Goal: Use online tool/utility: Utilize a website feature to perform a specific function

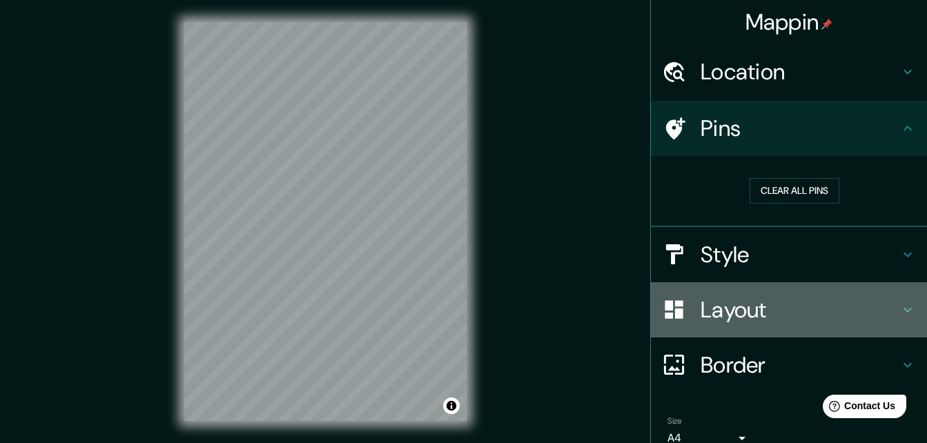
click at [862, 322] on h4 "Layout" at bounding box center [800, 310] width 199 height 28
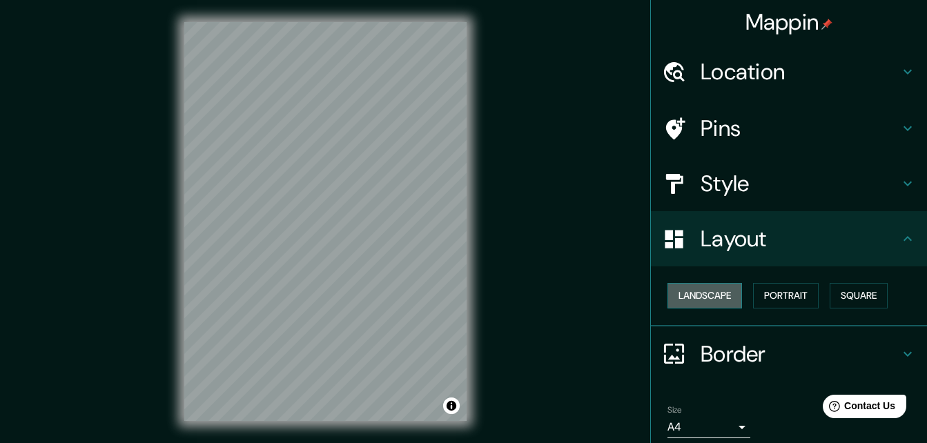
click at [697, 291] on button "Landscape" at bounding box center [705, 296] width 75 height 26
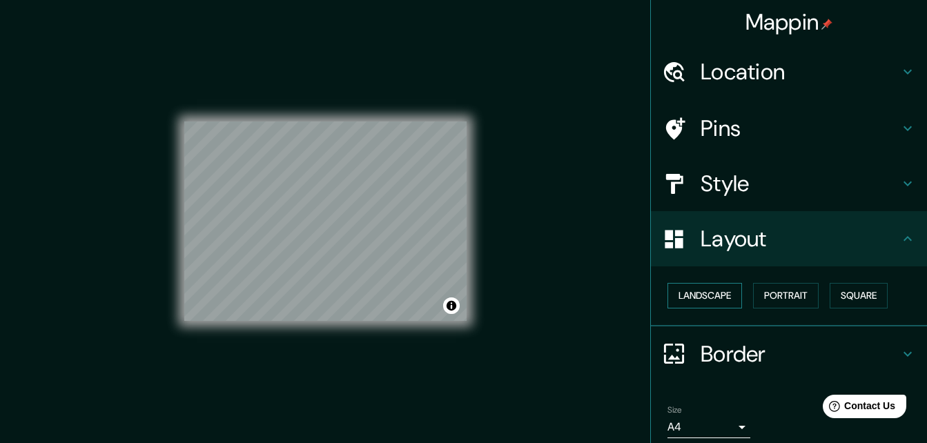
click at [697, 291] on button "Landscape" at bounding box center [705, 296] width 75 height 26
click at [791, 296] on button "Portrait" at bounding box center [786, 296] width 66 height 26
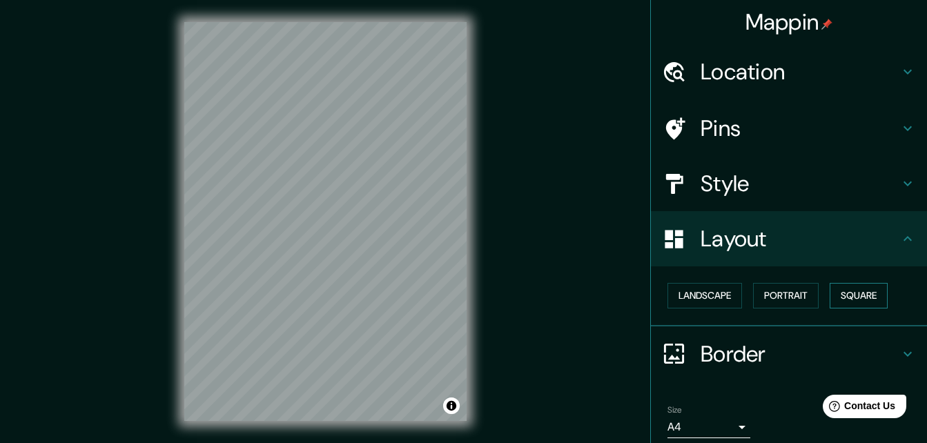
click at [853, 296] on button "Square" at bounding box center [859, 296] width 58 height 26
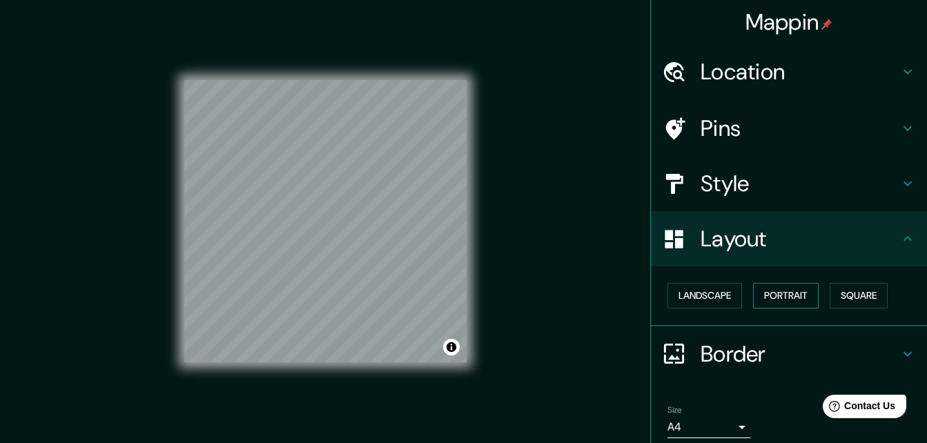
click at [762, 291] on button "Portrait" at bounding box center [786, 296] width 66 height 26
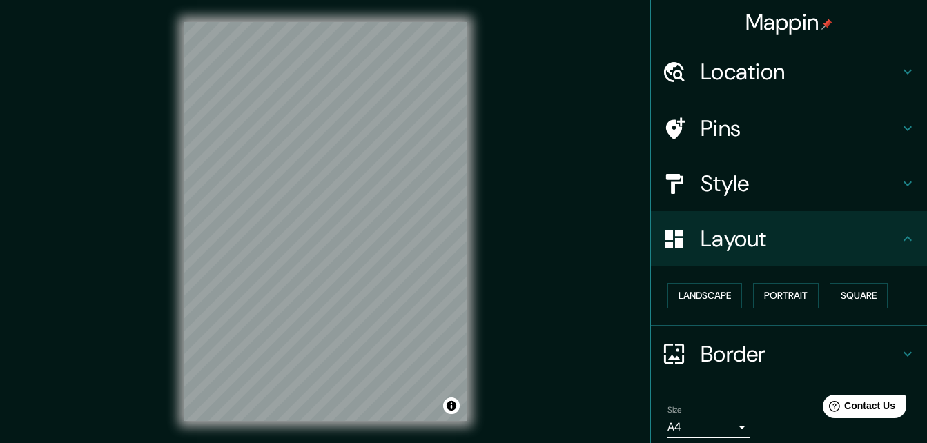
click at [743, 178] on h4 "Style" at bounding box center [800, 184] width 199 height 28
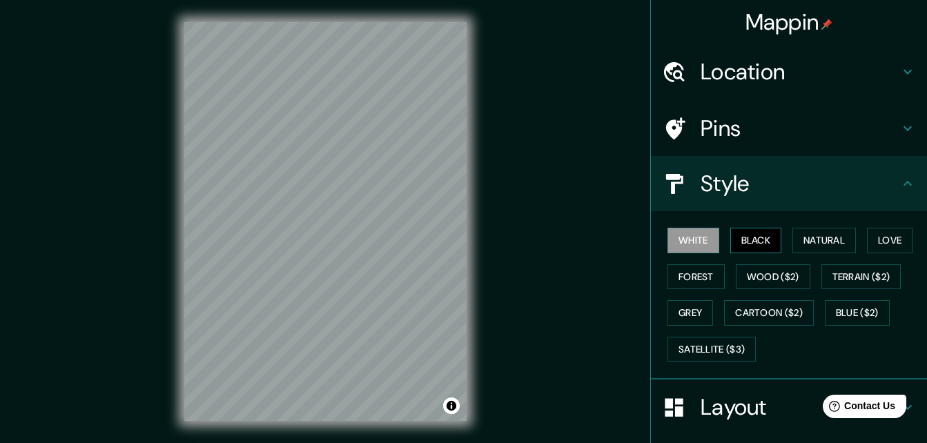
click at [761, 232] on button "Black" at bounding box center [756, 241] width 52 height 26
click at [804, 240] on button "Natural" at bounding box center [825, 241] width 64 height 26
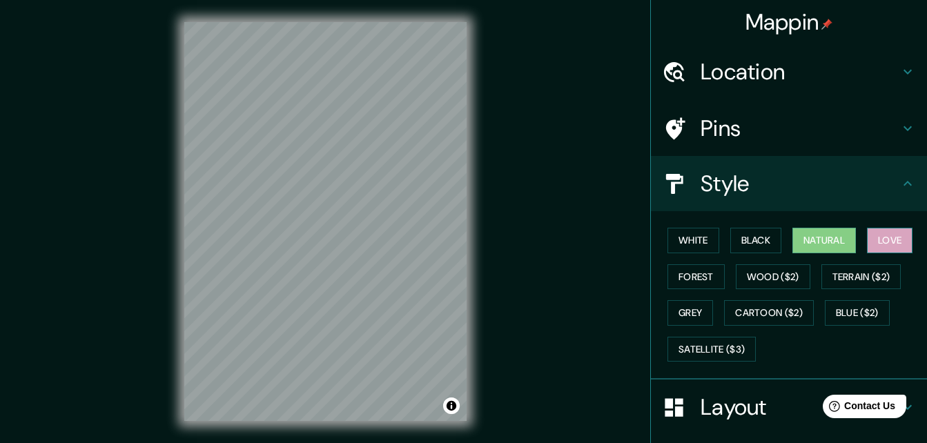
click at [882, 242] on button "Love" at bounding box center [890, 241] width 46 height 26
click at [685, 273] on button "Forest" at bounding box center [696, 277] width 57 height 26
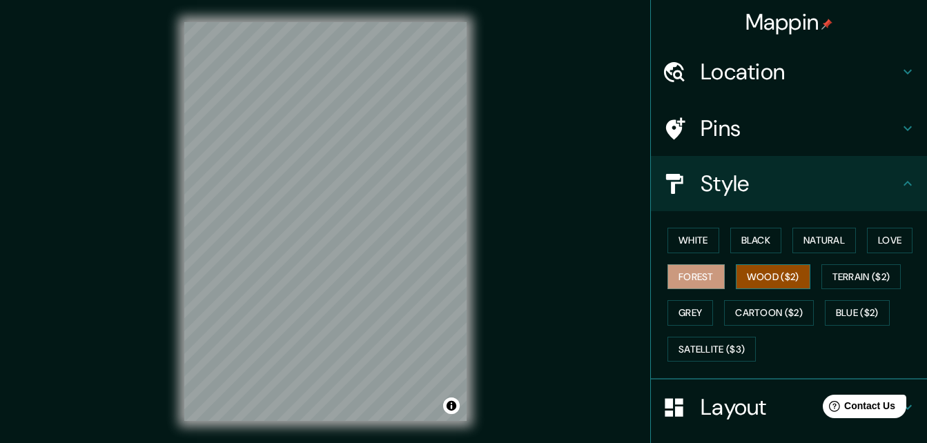
click at [738, 274] on button "Wood ($2)" at bounding box center [773, 277] width 75 height 26
click at [832, 282] on button "Terrain ($2)" at bounding box center [862, 277] width 80 height 26
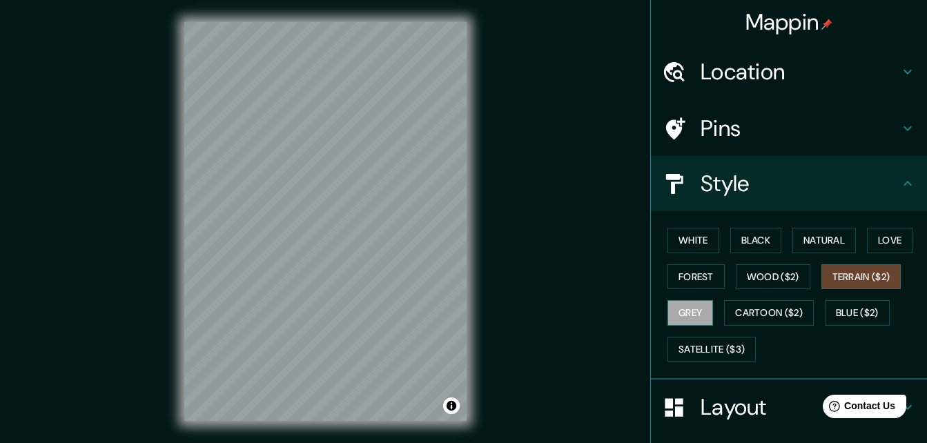
click at [690, 310] on button "Grey" at bounding box center [691, 313] width 46 height 26
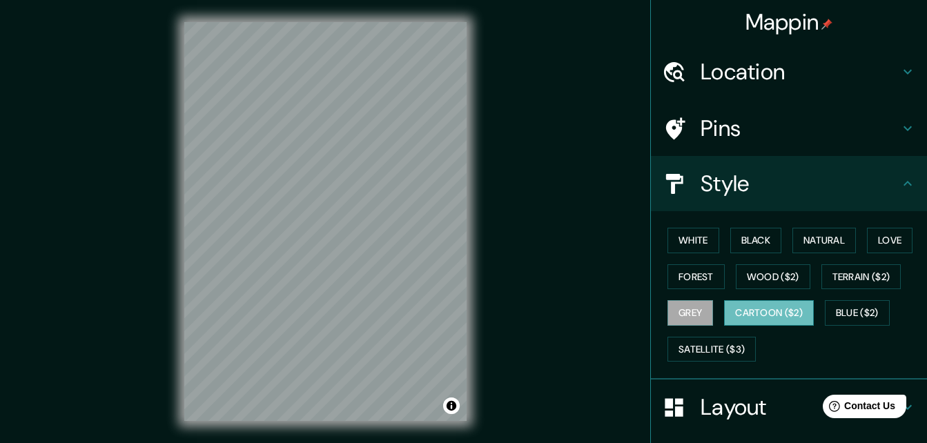
click at [762, 318] on button "Cartoon ($2)" at bounding box center [769, 313] width 90 height 26
click at [844, 311] on button "Blue ($2)" at bounding box center [857, 313] width 65 height 26
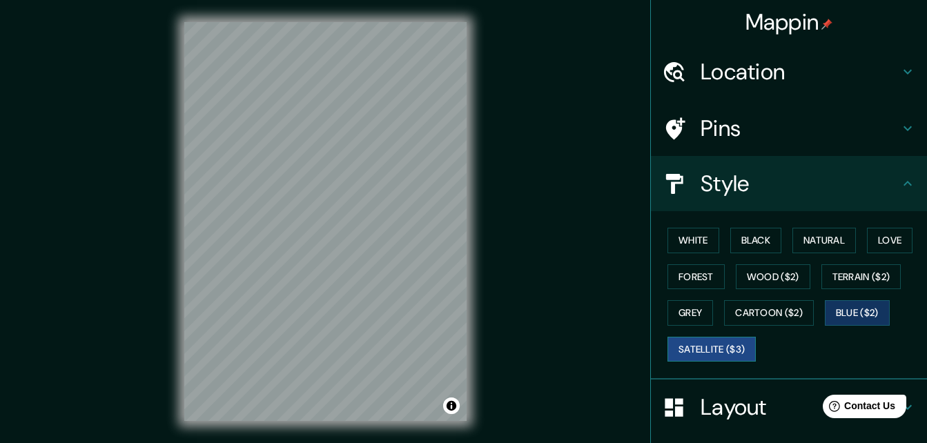
click at [711, 346] on button "Satellite ($3)" at bounding box center [712, 350] width 88 height 26
click at [851, 312] on button "Blue ($2)" at bounding box center [857, 313] width 65 height 26
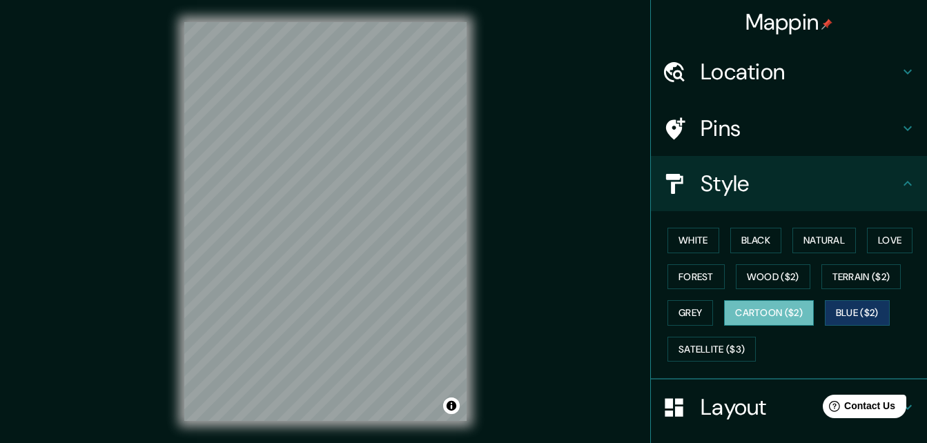
click at [751, 316] on button "Cartoon ($2)" at bounding box center [769, 313] width 90 height 26
click at [673, 245] on button "White" at bounding box center [694, 241] width 52 height 26
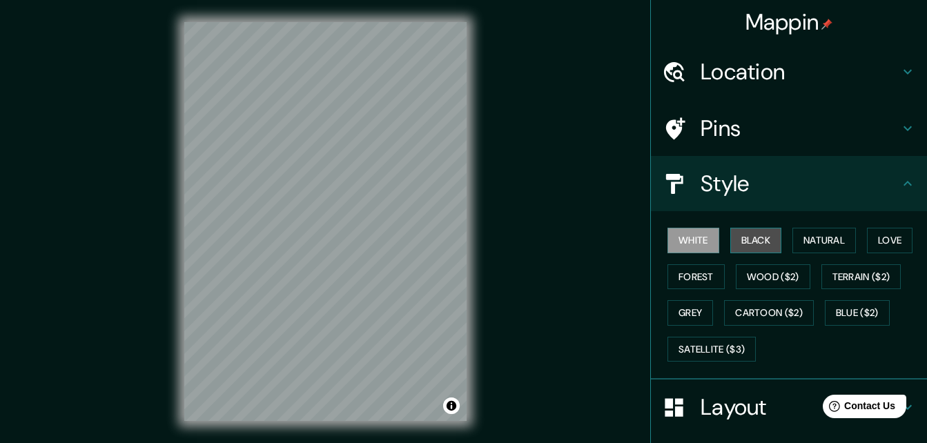
click at [759, 230] on button "Black" at bounding box center [756, 241] width 52 height 26
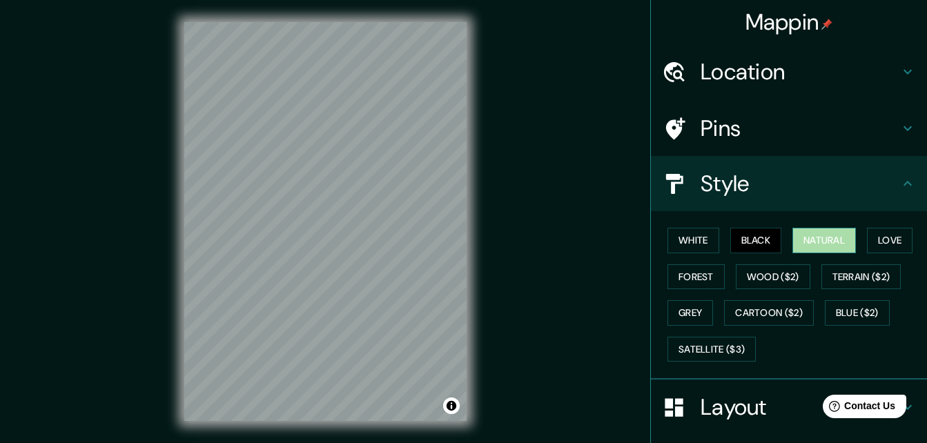
click at [828, 240] on button "Natural" at bounding box center [825, 241] width 64 height 26
click at [867, 240] on button "Love" at bounding box center [890, 241] width 46 height 26
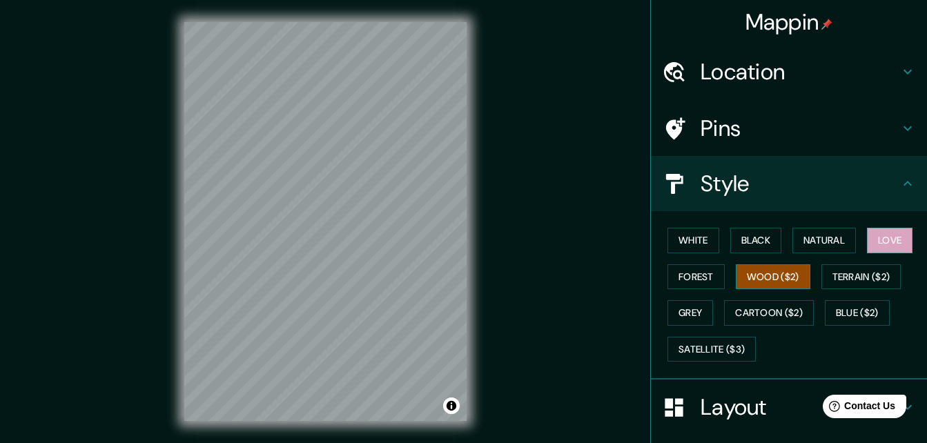
click at [736, 285] on button "Wood ($2)" at bounding box center [773, 277] width 75 height 26
click at [677, 273] on button "Forest" at bounding box center [696, 277] width 57 height 26
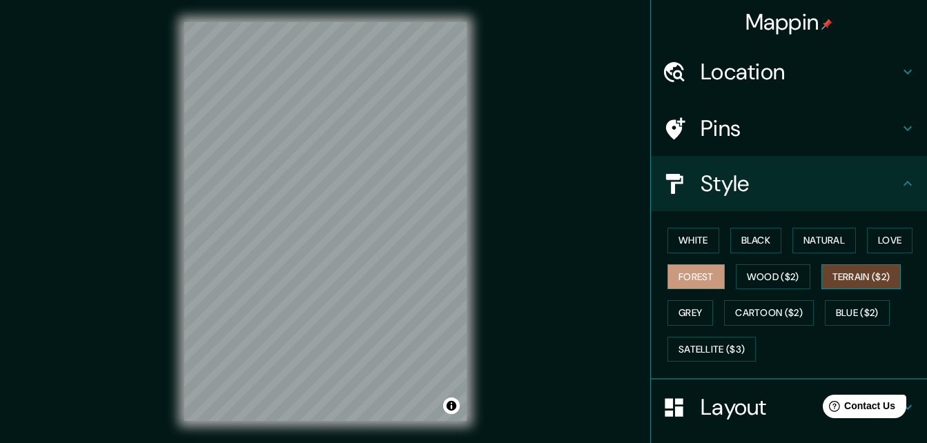
click at [827, 273] on button "Terrain ($2)" at bounding box center [862, 277] width 80 height 26
click at [701, 318] on button "Grey" at bounding box center [691, 313] width 46 height 26
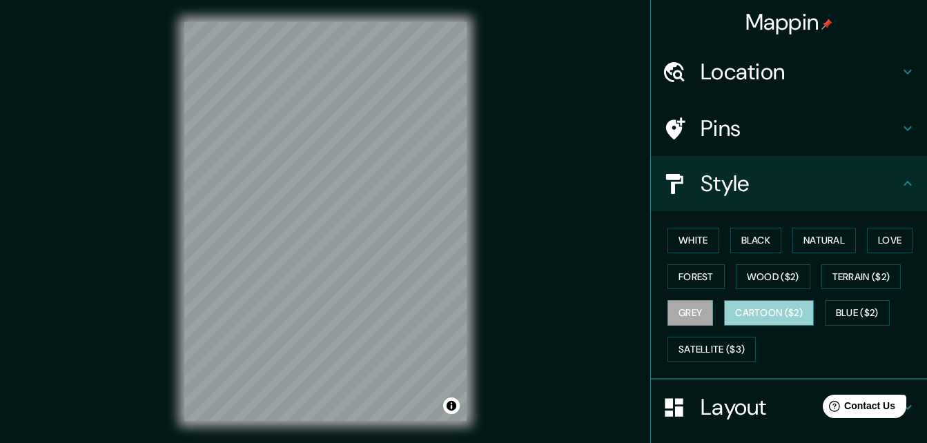
click at [745, 313] on button "Cartoon ($2)" at bounding box center [769, 313] width 90 height 26
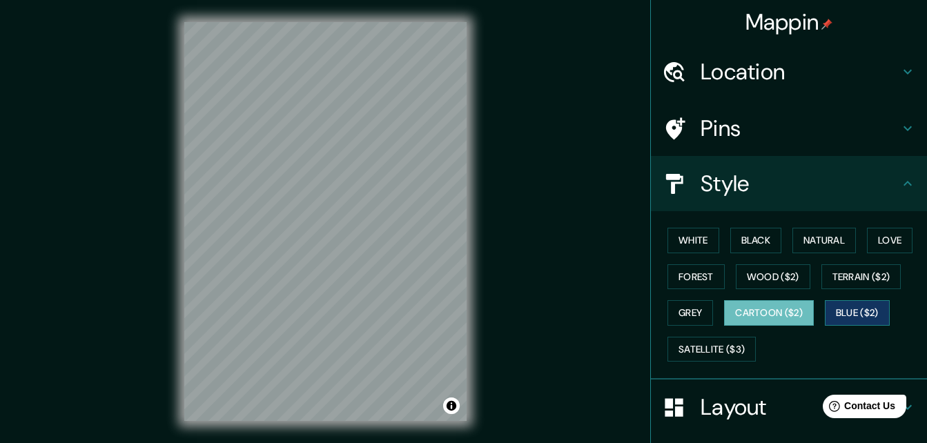
click at [853, 317] on button "Blue ($2)" at bounding box center [857, 313] width 65 height 26
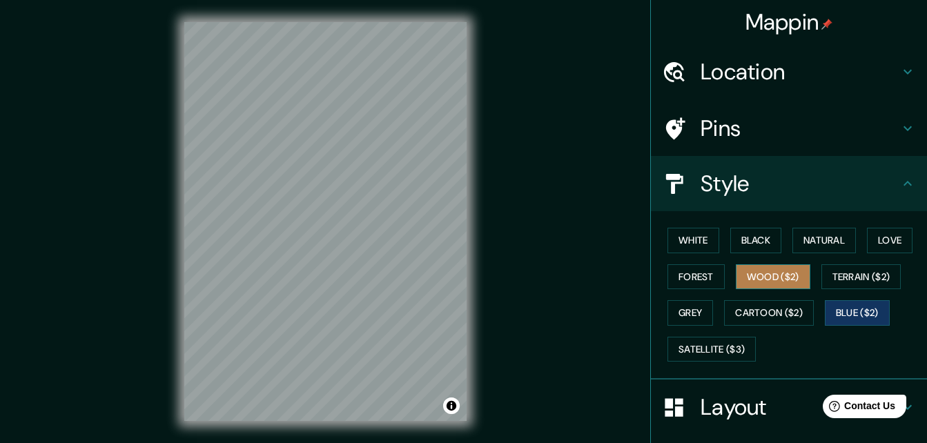
click at [771, 278] on button "Wood ($2)" at bounding box center [773, 277] width 75 height 26
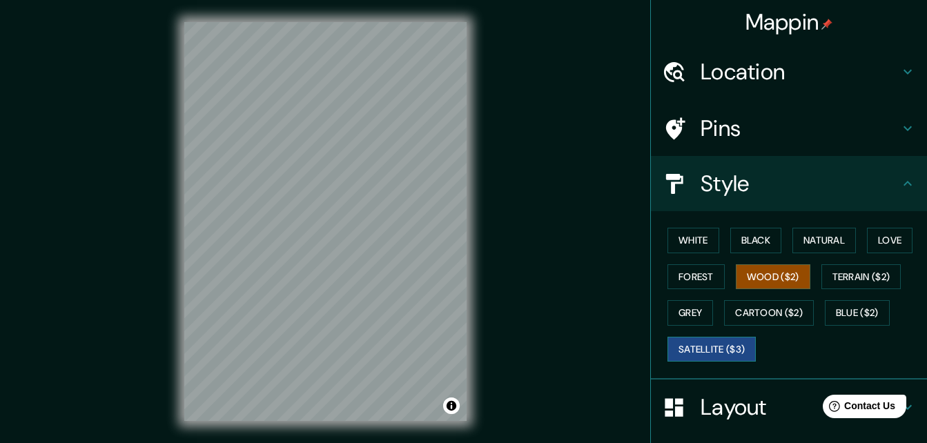
click at [717, 347] on button "Satellite ($3)" at bounding box center [712, 350] width 88 height 26
click at [851, 316] on button "Blue ($2)" at bounding box center [857, 313] width 65 height 26
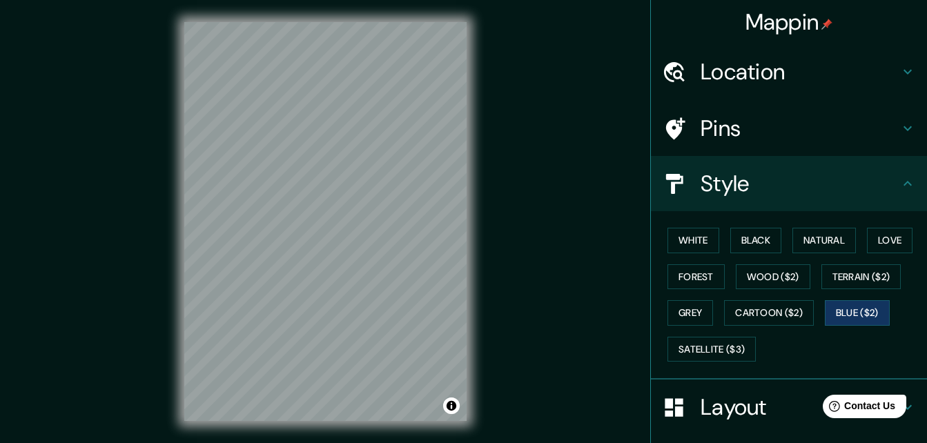
click at [768, 121] on h4 "Pins" at bounding box center [800, 129] width 199 height 28
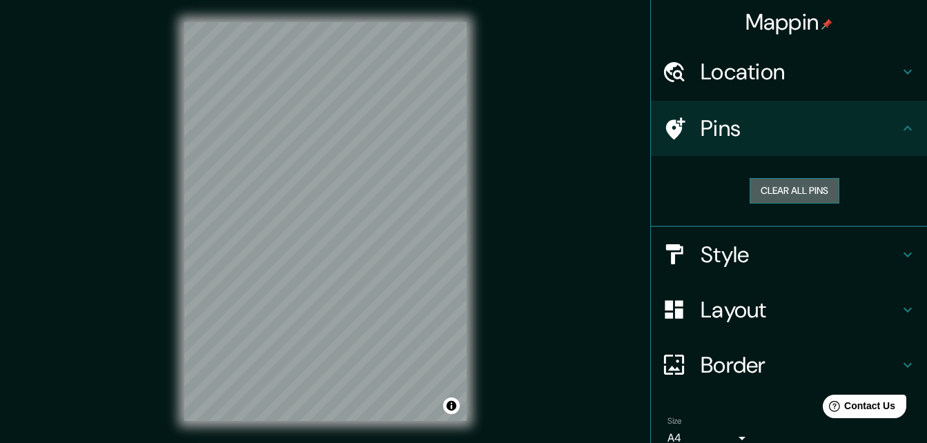
click at [800, 188] on button "Clear all pins" at bounding box center [795, 191] width 90 height 26
click at [782, 66] on h4 "Location" at bounding box center [800, 72] width 199 height 28
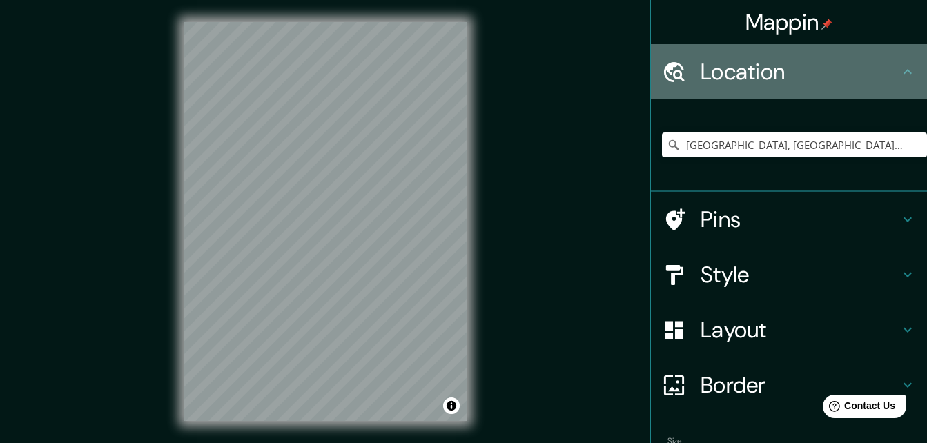
click at [782, 66] on h4 "Location" at bounding box center [800, 72] width 199 height 28
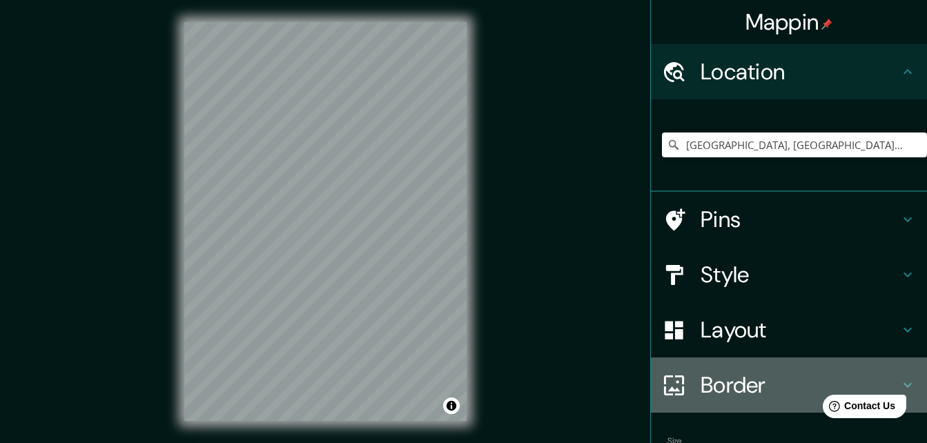
click at [751, 385] on h4 "Border" at bounding box center [800, 385] width 199 height 28
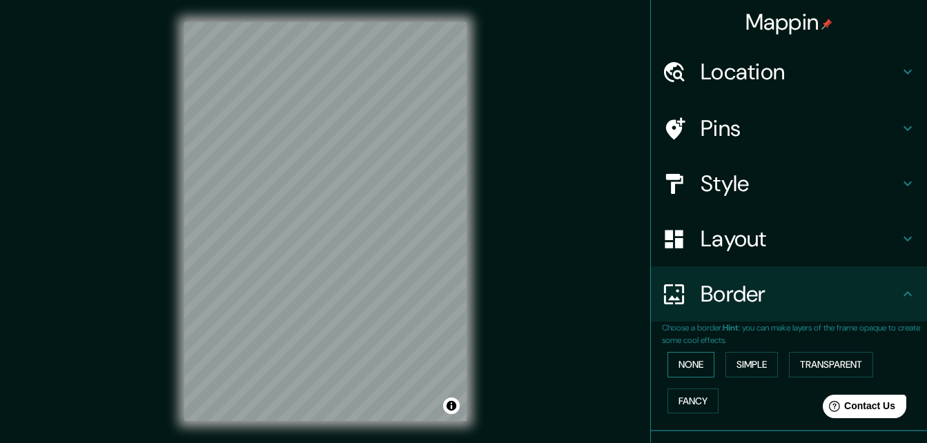
click at [693, 360] on button "None" at bounding box center [691, 365] width 47 height 26
click at [747, 358] on button "Simple" at bounding box center [752, 365] width 52 height 26
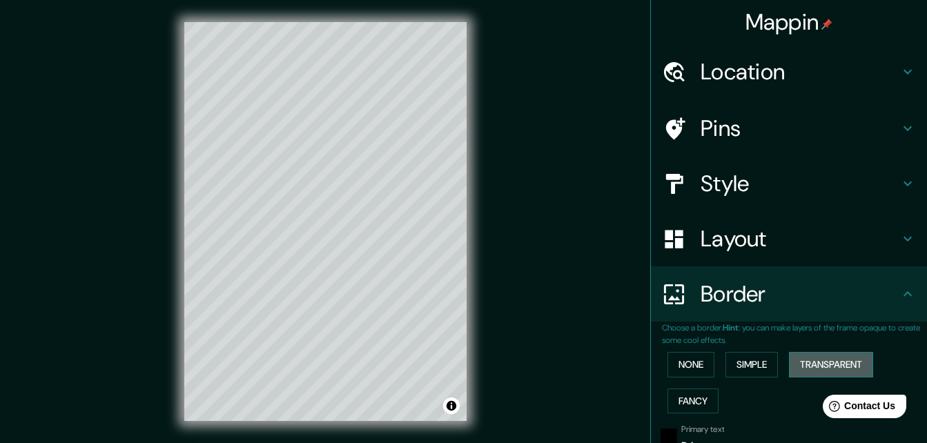
click at [791, 362] on button "Transparent" at bounding box center [831, 365] width 84 height 26
click at [696, 400] on button "Fancy" at bounding box center [693, 402] width 51 height 26
click at [684, 359] on button "None" at bounding box center [691, 365] width 47 height 26
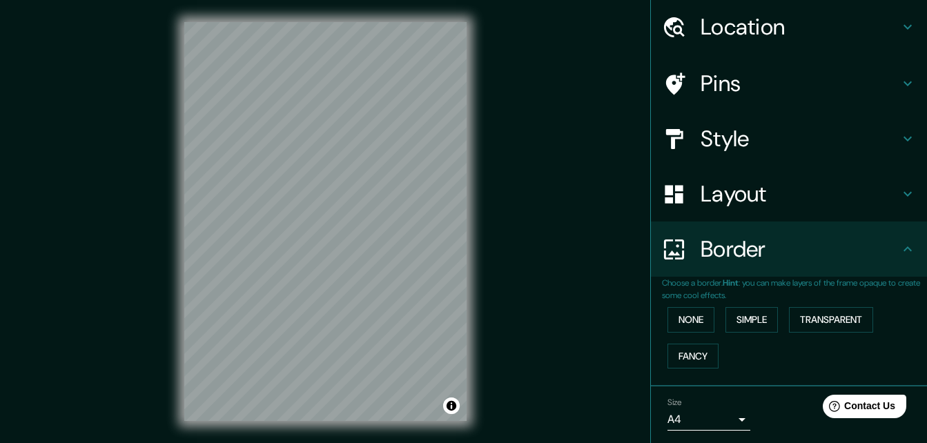
scroll to position [69, 0]
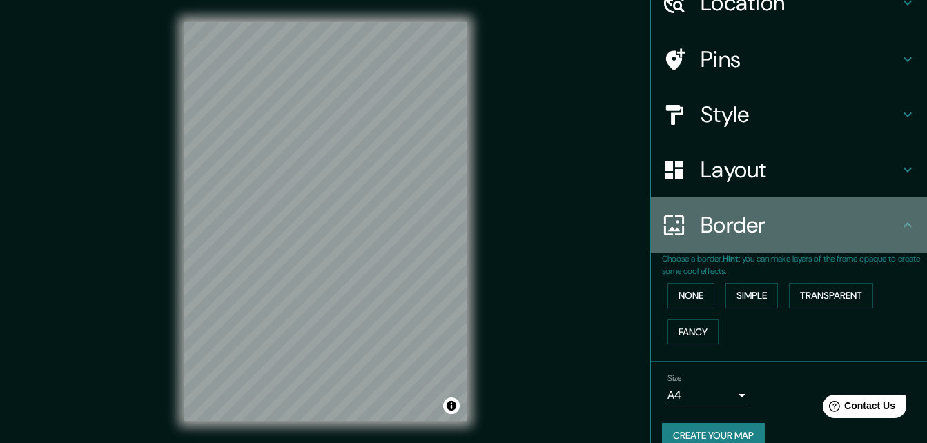
click at [751, 226] on h4 "Border" at bounding box center [800, 225] width 199 height 28
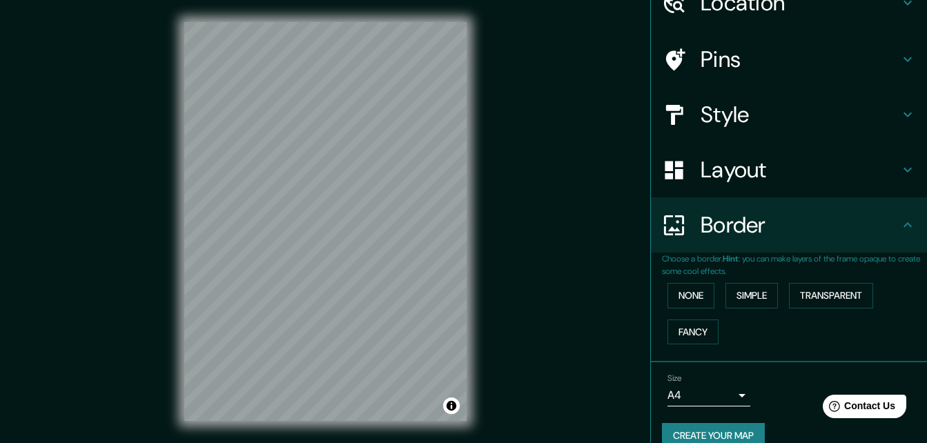
click at [745, 195] on div "Layout" at bounding box center [789, 169] width 276 height 55
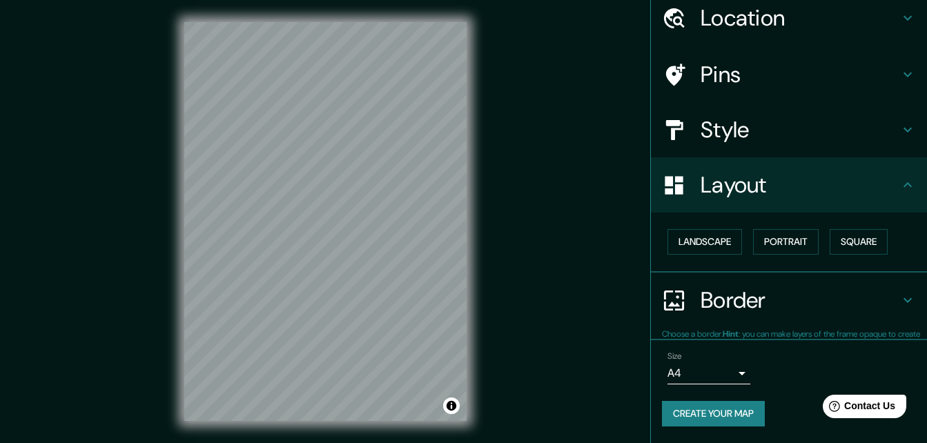
click at [742, 166] on div "Layout" at bounding box center [789, 184] width 276 height 55
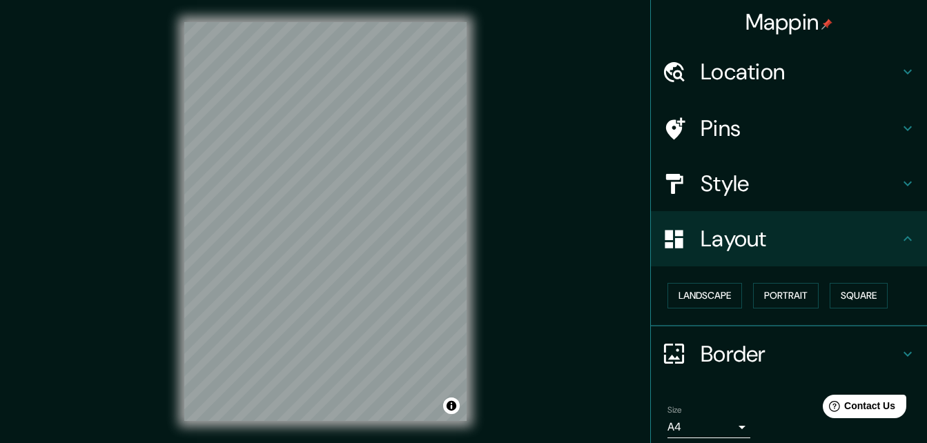
click at [744, 184] on h4 "Style" at bounding box center [800, 184] width 199 height 28
